Goal: Information Seeking & Learning: Understand process/instructions

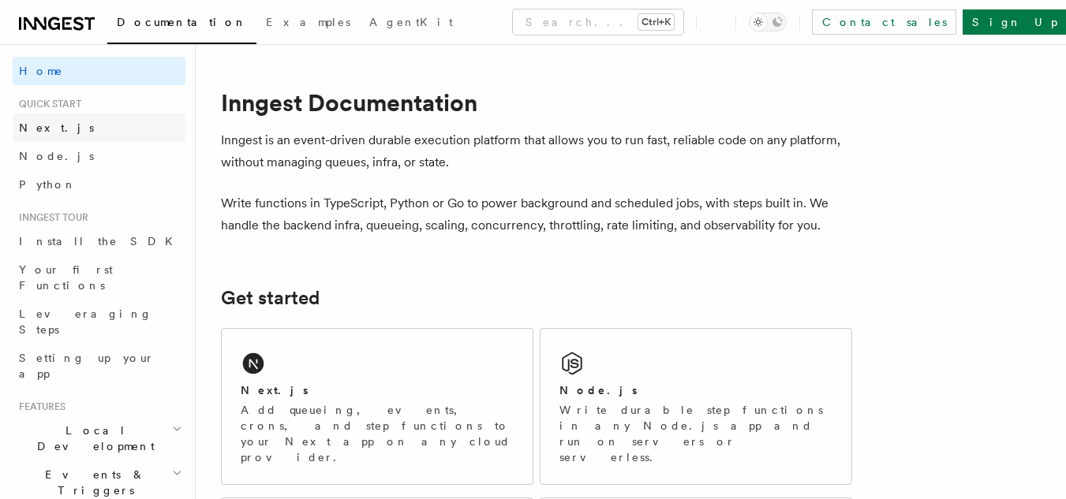
click at [54, 121] on link "Next.js" at bounding box center [99, 128] width 173 height 28
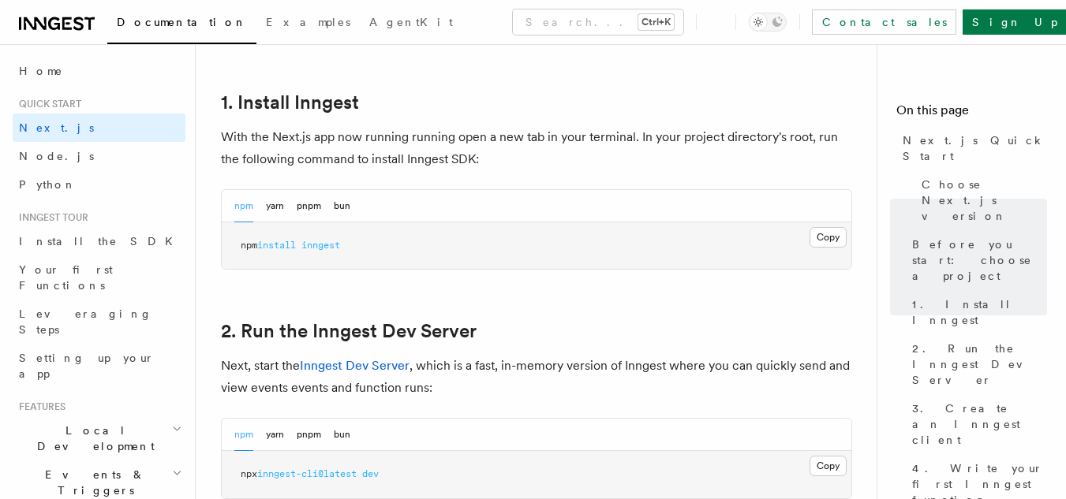
scroll to position [851, 0]
click at [818, 234] on button "Copy Copied" at bounding box center [827, 236] width 37 height 21
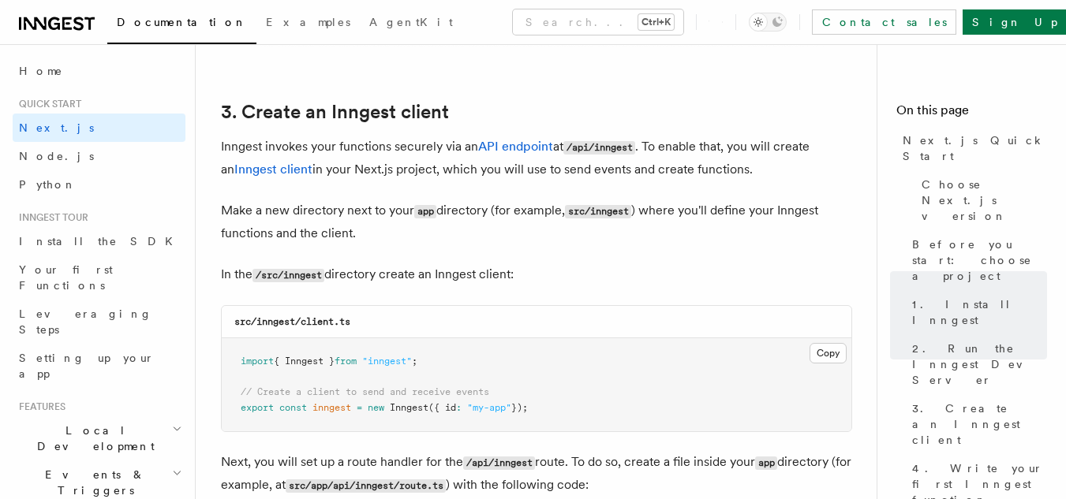
scroll to position [1826, 0]
drag, startPoint x: 287, startPoint y: 272, endPoint x: 327, endPoint y: 273, distance: 39.5
click at [324, 273] on code "/src/inngest" at bounding box center [288, 274] width 72 height 13
copy code "inngest"
click at [387, 233] on p "Make a new directory next to your app directory (for example, src/inngest ) whe…" at bounding box center [536, 221] width 631 height 45
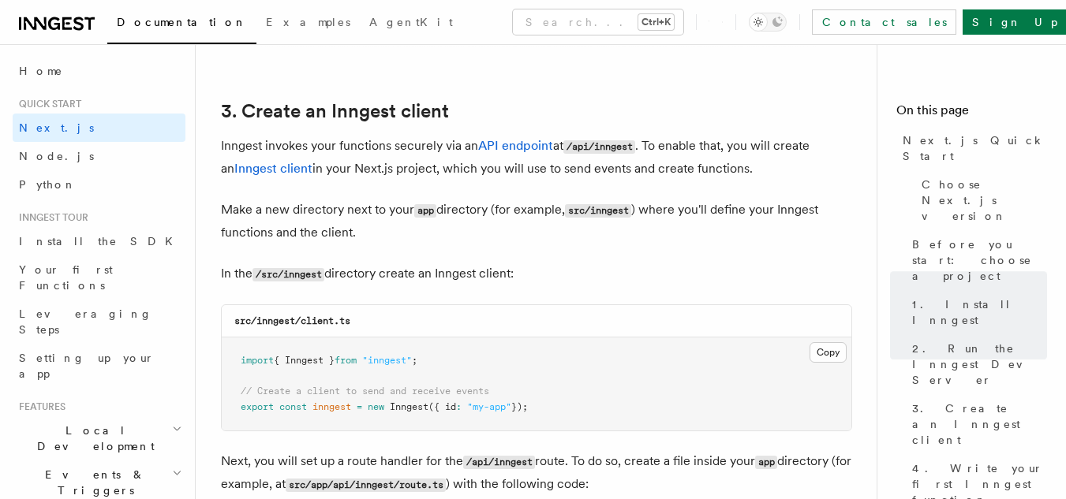
scroll to position [1900, 0]
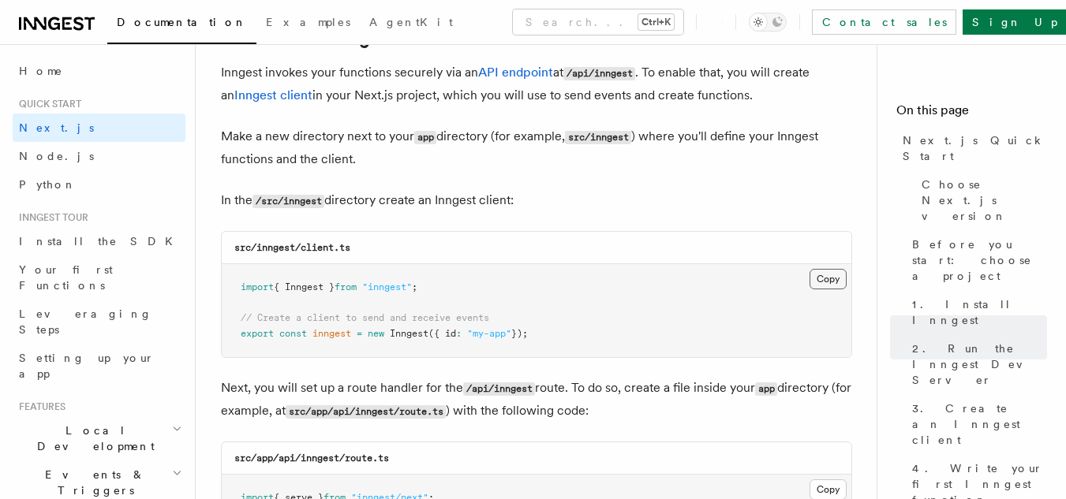
click at [815, 287] on button "Copy Copied" at bounding box center [827, 279] width 37 height 21
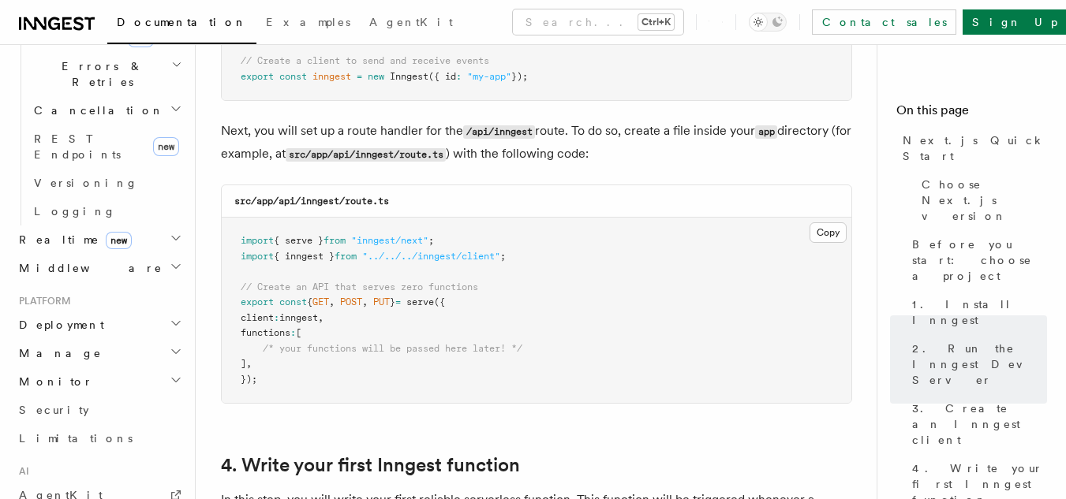
scroll to position [2158, 0]
click at [825, 224] on button "Copy Copied" at bounding box center [827, 232] width 37 height 21
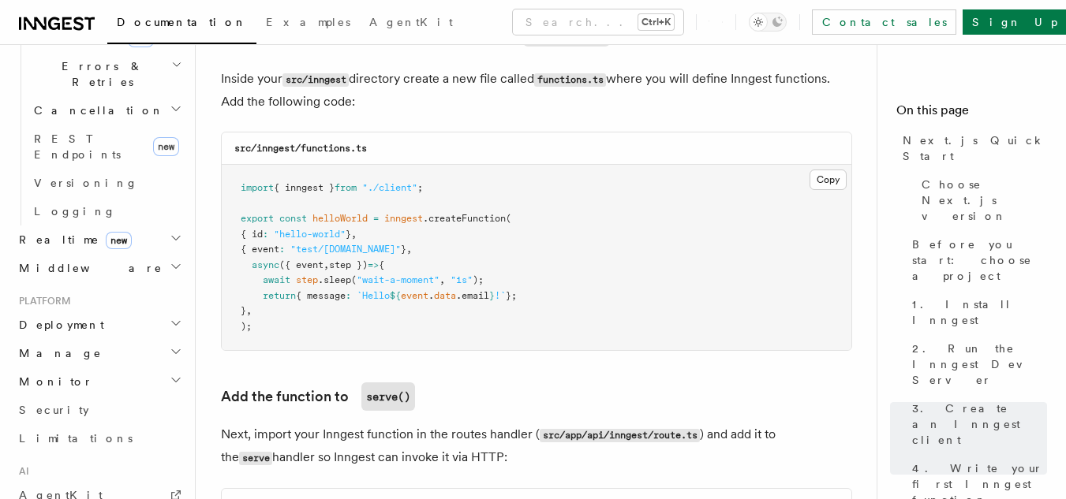
scroll to position [2796, 0]
drag, startPoint x: 305, startPoint y: 150, endPoint x: 351, endPoint y: 152, distance: 46.6
click at [351, 152] on code "src/inngest/functions.ts" at bounding box center [300, 147] width 133 height 11
copy code "functions"
